Goal: Information Seeking & Learning: Learn about a topic

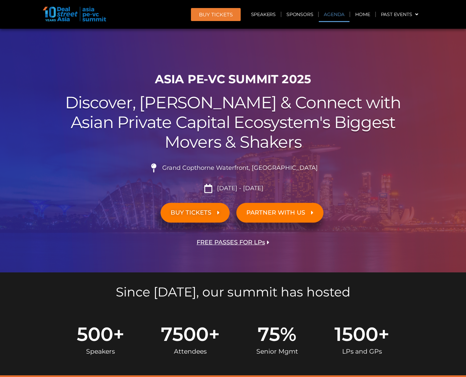
scroll to position [432, 0]
